Goal: Communication & Community: Answer question/provide support

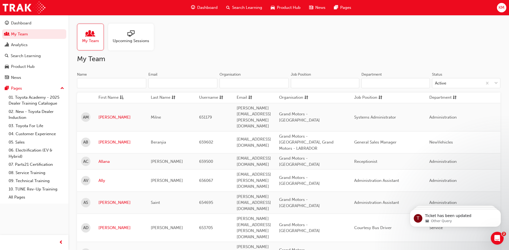
click at [96, 85] on input "Name" at bounding box center [111, 83] width 69 height 10
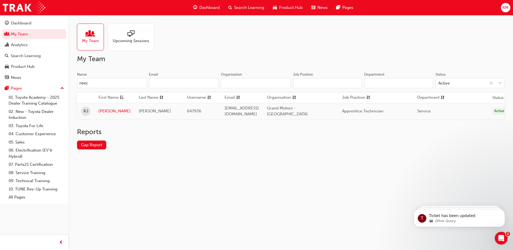
type input "reec"
drag, startPoint x: 97, startPoint y: 84, endPoint x: 57, endPoint y: 84, distance: 39.7
click at [57, 84] on div "Dashboard My Team Analytics Search Learning Product Hub News Pages Pages 01. To…" at bounding box center [256, 125] width 513 height 250
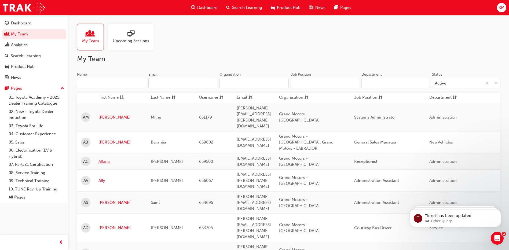
click at [100, 158] on link "Allana" at bounding box center [120, 161] width 44 height 6
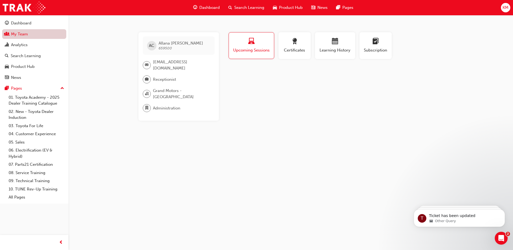
click at [23, 35] on link "My Team" at bounding box center [34, 34] width 64 height 10
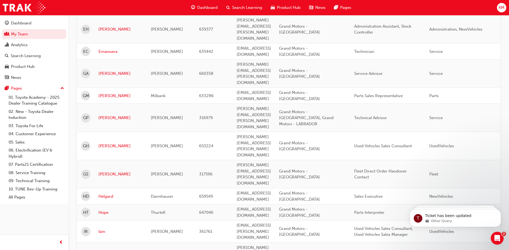
scroll to position [590, 0]
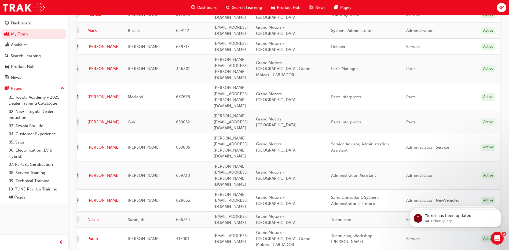
scroll to position [271, 0]
click at [61, 242] on span "prev-icon" at bounding box center [61, 242] width 4 height 7
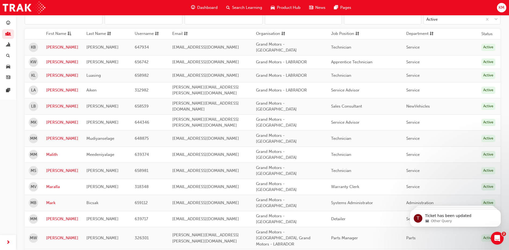
scroll to position [0, 0]
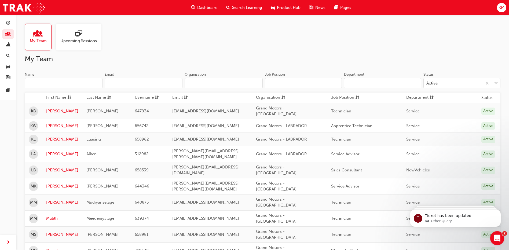
click at [498, 236] on icon "Open Intercom Messenger" at bounding box center [496, 237] width 9 height 9
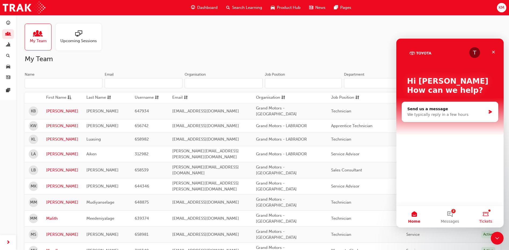
click at [485, 215] on button "Tickets" at bounding box center [486, 216] width 36 height 21
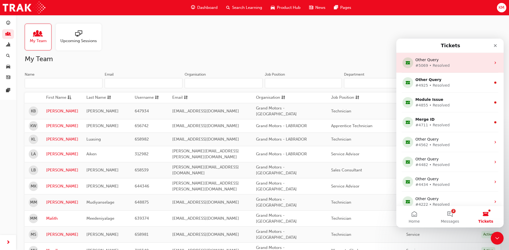
click at [456, 62] on div "Other Query" at bounding box center [448, 60] width 67 height 6
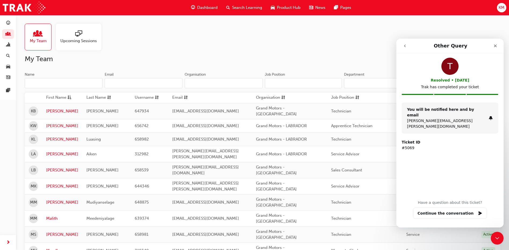
click at [402, 45] on button "go back" at bounding box center [405, 46] width 10 height 10
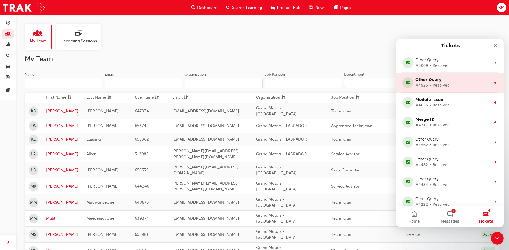
click at [443, 86] on div "#4925 • Resolved" at bounding box center [448, 86] width 67 height 6
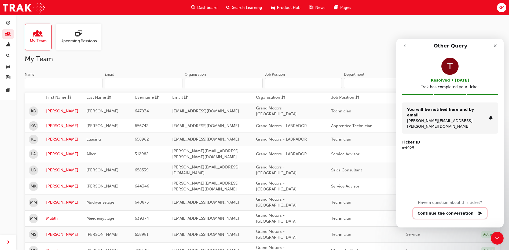
click at [462, 213] on button "Continue the conversation" at bounding box center [450, 213] width 74 height 11
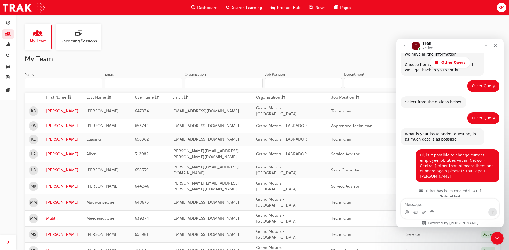
scroll to position [73, 0]
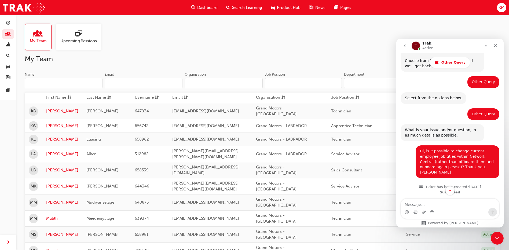
drag, startPoint x: 503, startPoint y: 82, endPoint x: 900, endPoint y: 116, distance: 399.0
click at [493, 43] on div "Close" at bounding box center [495, 46] width 10 height 10
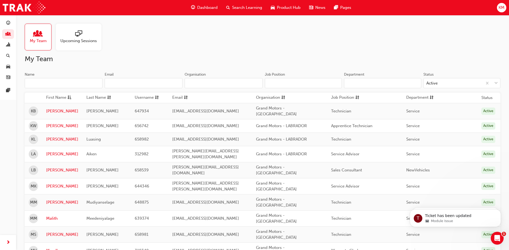
scroll to position [0, 0]
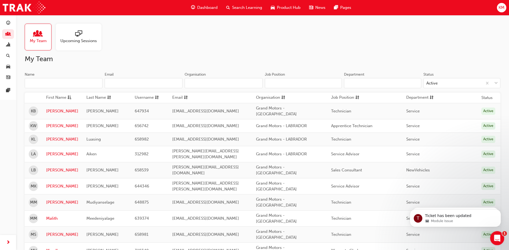
click at [495, 238] on icon "Open Intercom Messenger" at bounding box center [496, 237] width 9 height 9
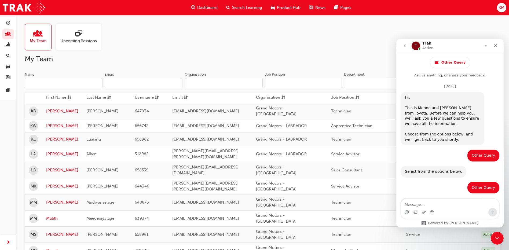
scroll to position [208, 0]
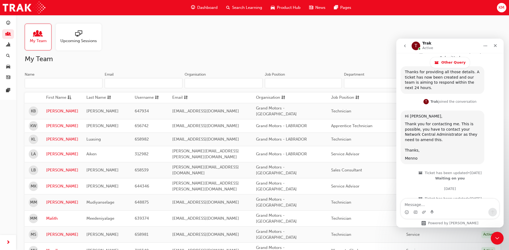
click at [404, 46] on icon "go back" at bounding box center [405, 46] width 4 height 4
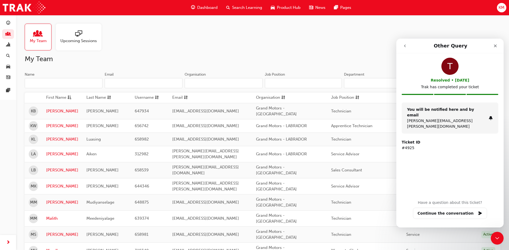
click at [404, 46] on icon "go back" at bounding box center [405, 46] width 4 height 4
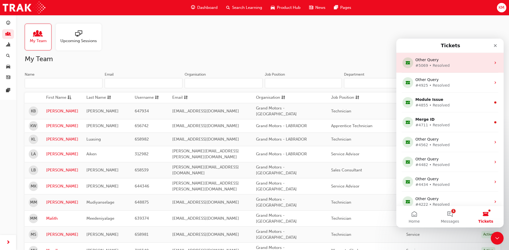
click at [494, 62] on icon "Intercom messenger" at bounding box center [495, 63] width 4 height 4
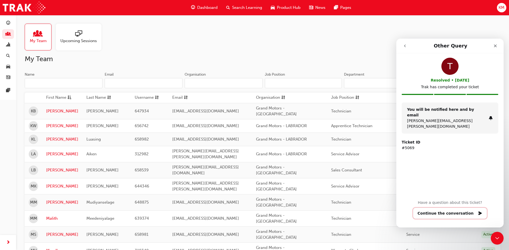
click at [467, 211] on button "Continue the conversation" at bounding box center [450, 213] width 74 height 11
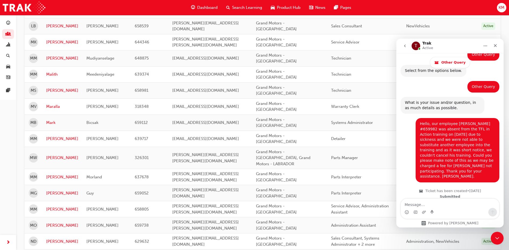
scroll to position [82, 0]
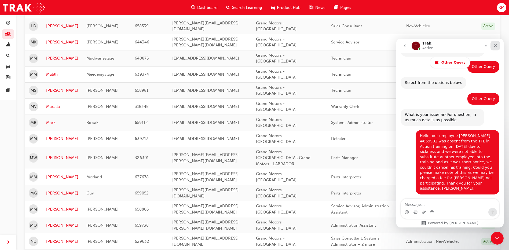
click at [493, 44] on icon "Close" at bounding box center [495, 45] width 4 height 4
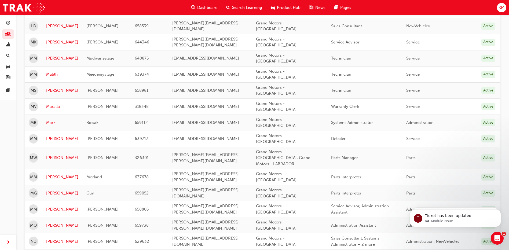
scroll to position [0, 0]
click at [497, 235] on icon "Open Intercom Messenger" at bounding box center [496, 237] width 9 height 9
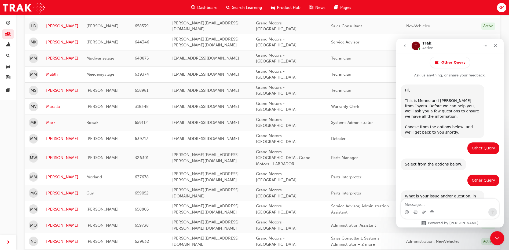
scroll to position [427, 0]
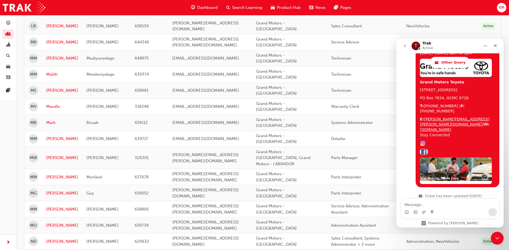
click at [405, 44] on icon "go back" at bounding box center [405, 46] width 4 height 4
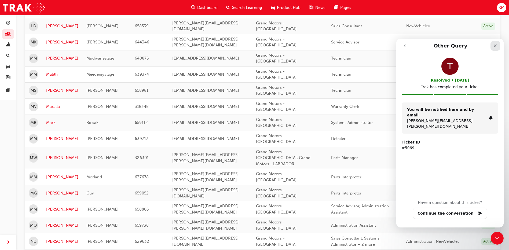
click at [496, 45] on icon "Close" at bounding box center [495, 46] width 3 height 3
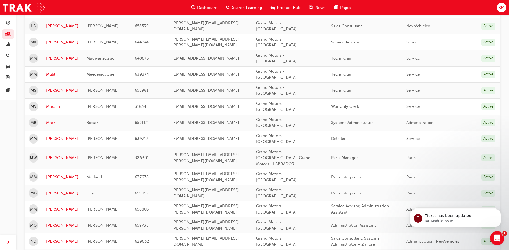
click at [495, 236] on icon "Open Intercom Messenger" at bounding box center [496, 237] width 9 height 9
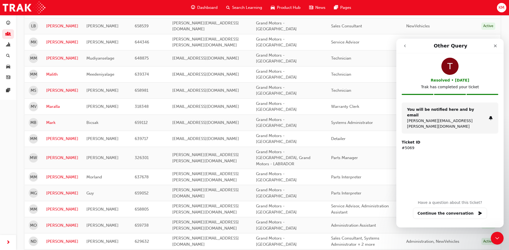
click at [402, 45] on button "go back" at bounding box center [405, 46] width 10 height 10
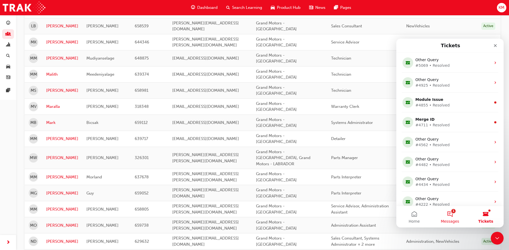
click at [451, 214] on button "1 Messages" at bounding box center [450, 216] width 36 height 21
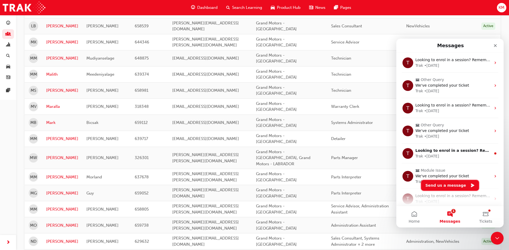
click at [448, 183] on button "Send us a message" at bounding box center [450, 185] width 58 height 11
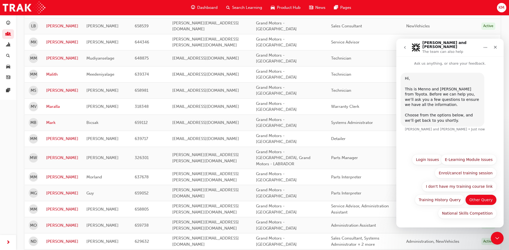
click at [483, 198] on button "Other Query" at bounding box center [480, 199] width 31 height 11
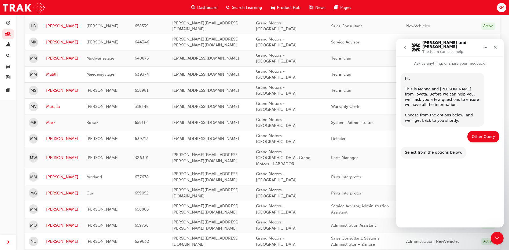
scroll to position [16, 0]
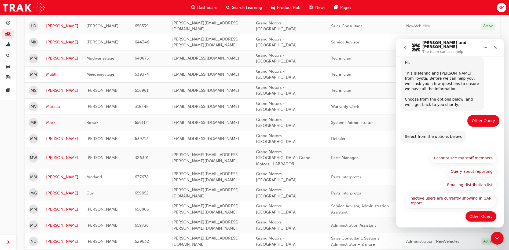
click at [477, 212] on button "Other Query" at bounding box center [480, 216] width 31 height 11
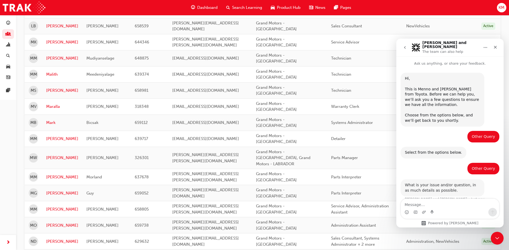
scroll to position [5, 0]
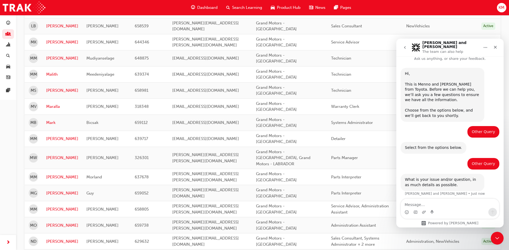
click at [412, 204] on textarea "Message…" at bounding box center [450, 203] width 98 height 9
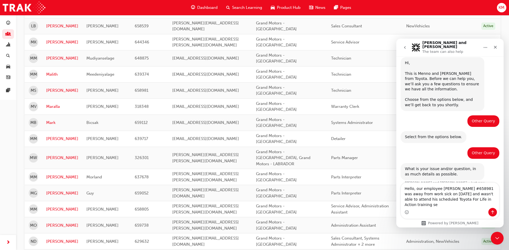
scroll to position [21, 0]
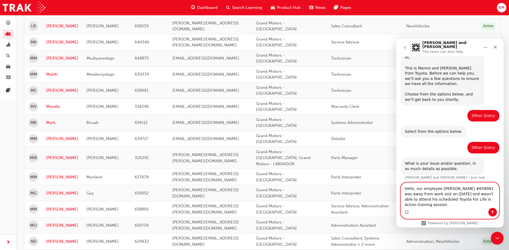
click at [427, 205] on textarea "Hello, our employee [PERSON_NAME] #658981 was away from work sick on [DATE] and…" at bounding box center [450, 195] width 98 height 25
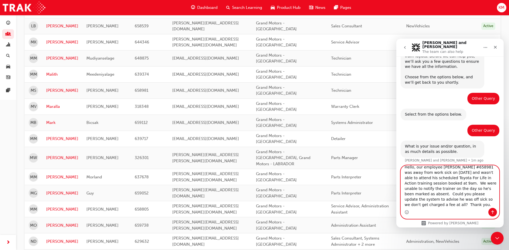
scroll to position [9, 0]
type textarea "Hello, our employee [PERSON_NAME] #658981 was away from work sick on [DATE] and…"
click at [491, 211] on icon "Send a message…" at bounding box center [492, 212] width 4 height 4
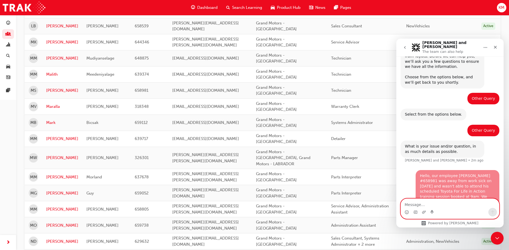
scroll to position [73, 0]
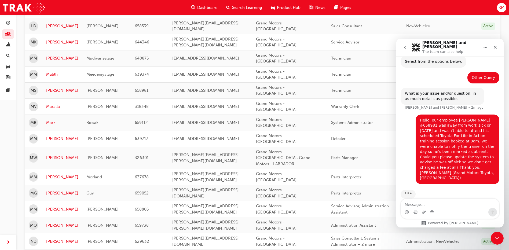
click at [484, 45] on icon "Home" at bounding box center [485, 47] width 4 height 4
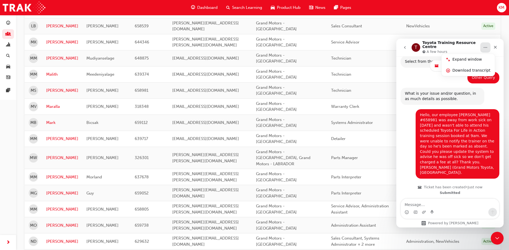
scroll to position [149, 0]
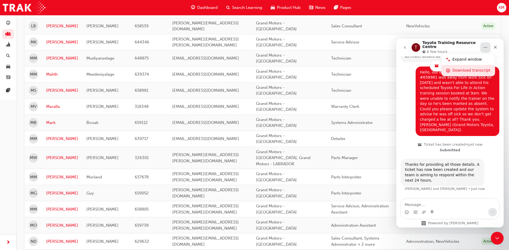
click at [476, 71] on div "Download transcript" at bounding box center [471, 71] width 38 height 6
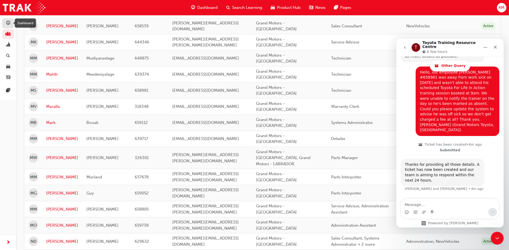
click at [8, 22] on span "guage-icon" at bounding box center [8, 23] width 4 height 5
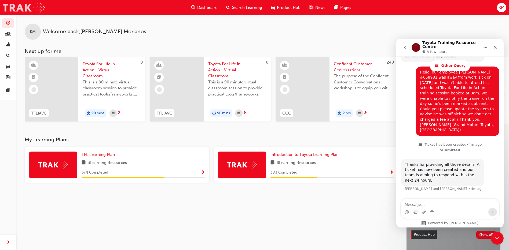
click at [38, 12] on img at bounding box center [24, 8] width 43 height 12
click at [17, 20] on div "KM Welcome back , [PERSON_NAME]" at bounding box center [262, 27] width 493 height 25
drag, startPoint x: 14, startPoint y: 26, endPoint x: 26, endPoint y: 28, distance: 12.0
click at [26, 28] on div "Dashboard My Team Analytics Search Learning Product Hub News Pages Pages KM Wel…" at bounding box center [254, 158] width 509 height 316
click at [10, 90] on span "pages-icon" at bounding box center [8, 90] width 4 height 5
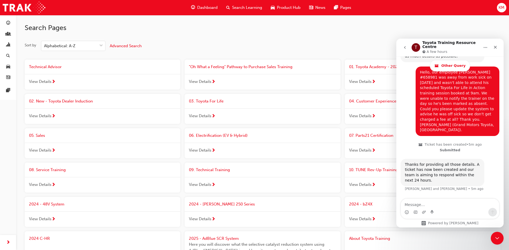
click at [53, 169] on span "08. Service Training" at bounding box center [47, 169] width 37 height 5
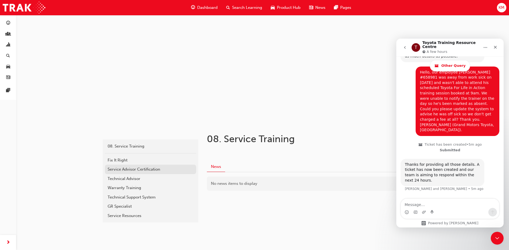
click at [152, 171] on div "Service Advisor Certification" at bounding box center [151, 169] width 86 height 6
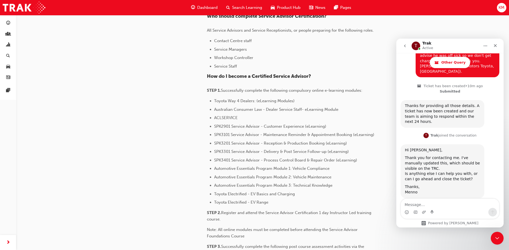
scroll to position [217, 0]
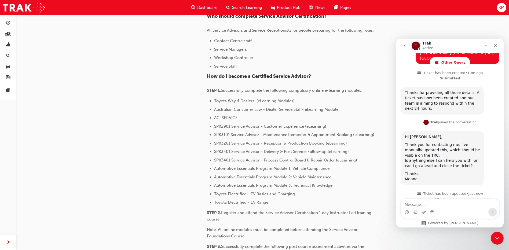
click at [196, 6] on div "Dashboard" at bounding box center [204, 7] width 35 height 11
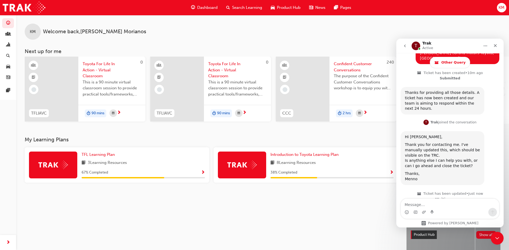
click at [238, 7] on span "Search Learning" at bounding box center [247, 8] width 30 height 6
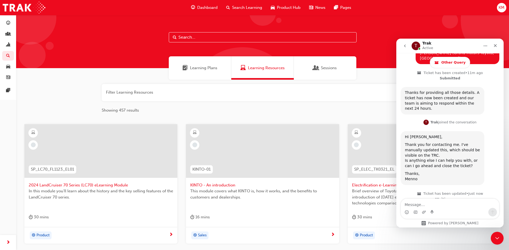
click at [194, 37] on input "text" at bounding box center [263, 37] width 188 height 10
type input "s"
type input "consumer laws"
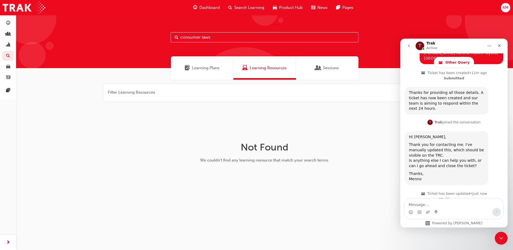
click at [211, 71] on span "Learning Plans" at bounding box center [205, 68] width 27 height 6
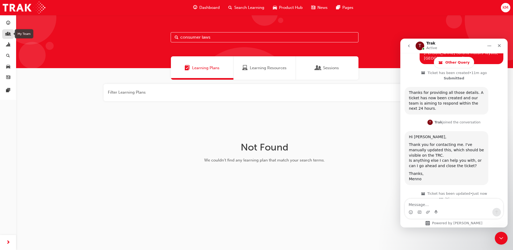
click at [9, 34] on span "people-icon" at bounding box center [8, 34] width 4 height 5
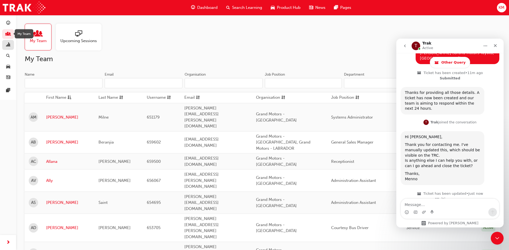
click at [7, 43] on span "chart-icon" at bounding box center [8, 45] width 4 height 5
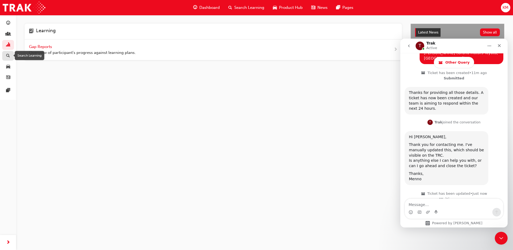
click at [9, 56] on span "search-icon" at bounding box center [8, 56] width 4 height 5
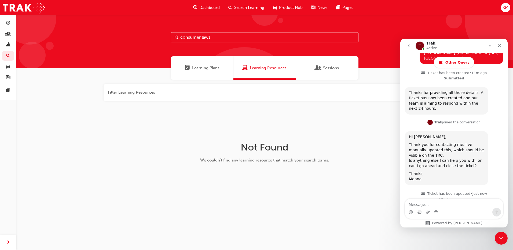
click at [204, 70] on span "Learning Plans" at bounding box center [205, 68] width 27 height 6
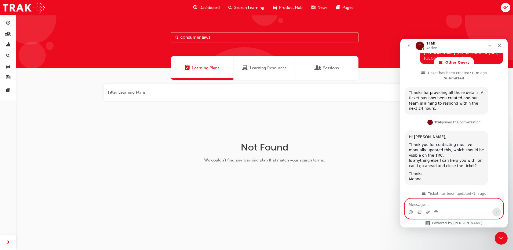
click at [418, 204] on textarea "Message…" at bounding box center [454, 203] width 98 height 9
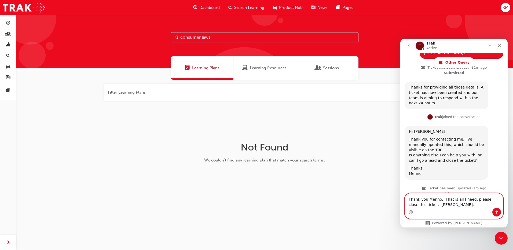
type textarea "Thank you Menno. That is all I need, please close this ticket. [PERSON_NAME]."
click at [497, 212] on icon "Send a message…" at bounding box center [496, 212] width 3 height 3
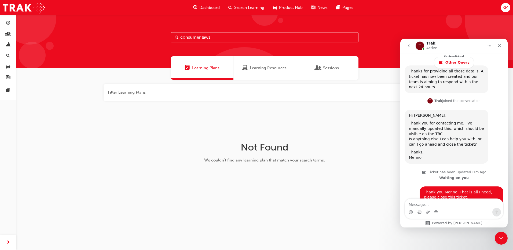
scroll to position [257, 0]
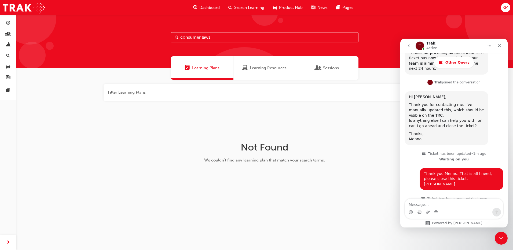
click at [489, 46] on icon "Home" at bounding box center [489, 46] width 3 height 1
click at [473, 69] on div "Download transcript" at bounding box center [475, 71] width 38 height 6
click at [7, 34] on span "people-icon" at bounding box center [8, 34] width 4 height 5
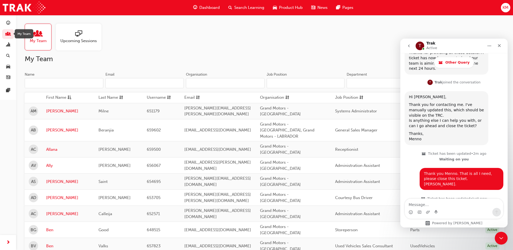
click at [43, 83] on input "Name" at bounding box center [64, 83] width 79 height 10
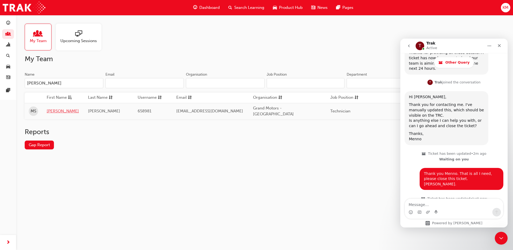
type input "[PERSON_NAME]"
click at [64, 110] on link "[PERSON_NAME]" at bounding box center [63, 111] width 33 height 6
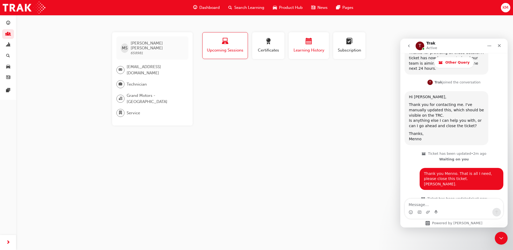
click at [304, 43] on div "button" at bounding box center [309, 42] width 32 height 8
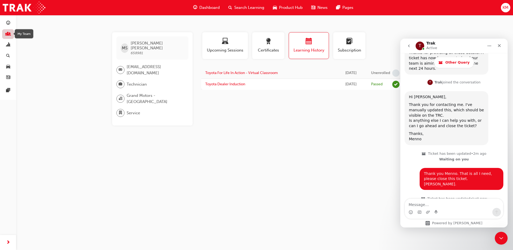
click at [8, 35] on span "people-icon" at bounding box center [8, 34] width 4 height 5
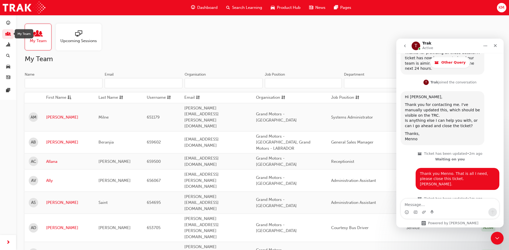
click at [36, 86] on input "Name" at bounding box center [64, 83] width 78 height 10
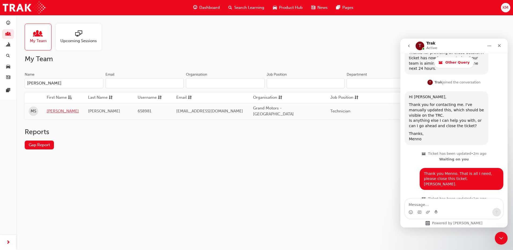
type input "[PERSON_NAME]"
click at [57, 109] on link "[PERSON_NAME]" at bounding box center [63, 111] width 33 height 6
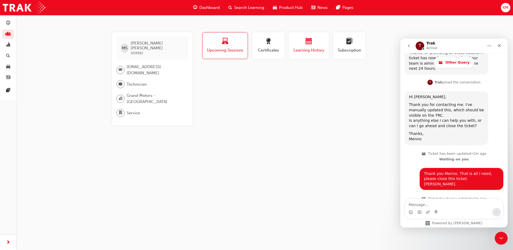
click at [310, 43] on span "calendar-icon" at bounding box center [308, 41] width 6 height 7
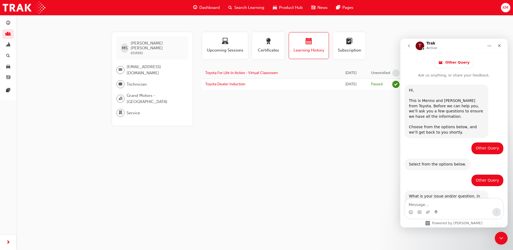
scroll to position [257, 0]
